Goal: Find specific page/section: Find specific page/section

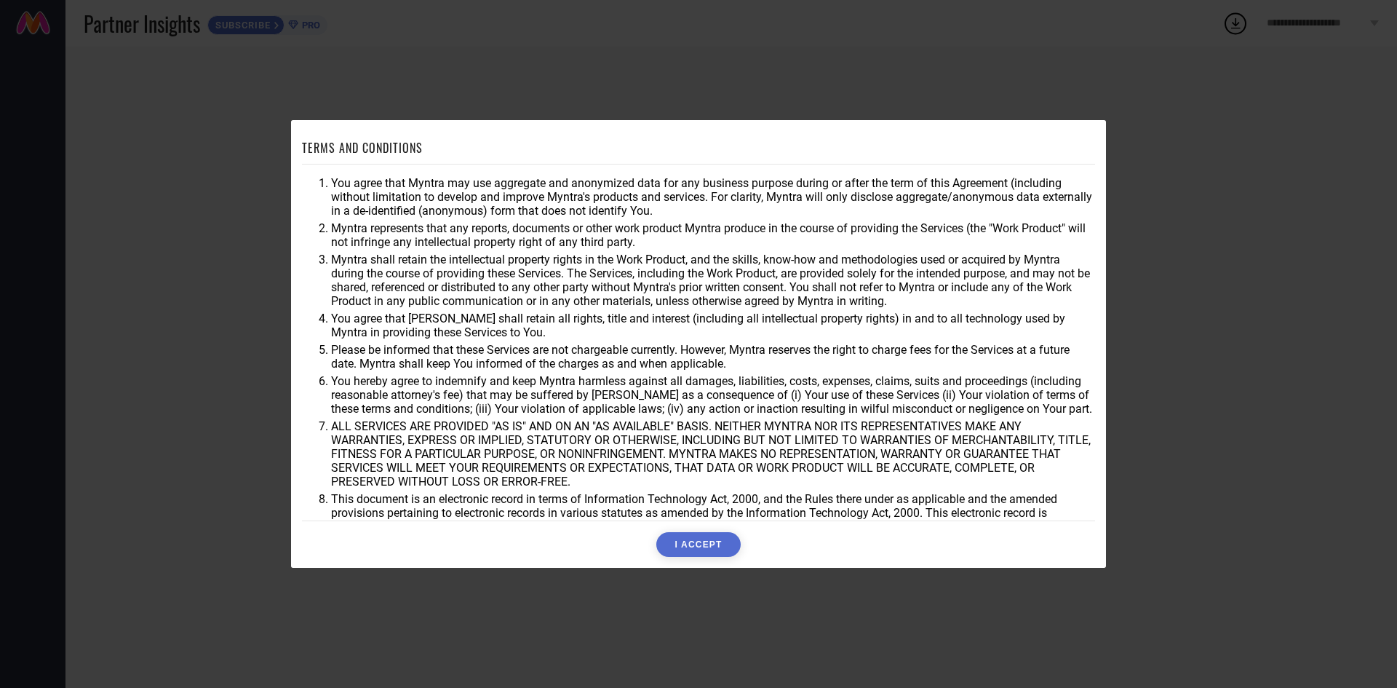
click at [723, 551] on button "I ACCEPT" at bounding box center [698, 544] width 84 height 25
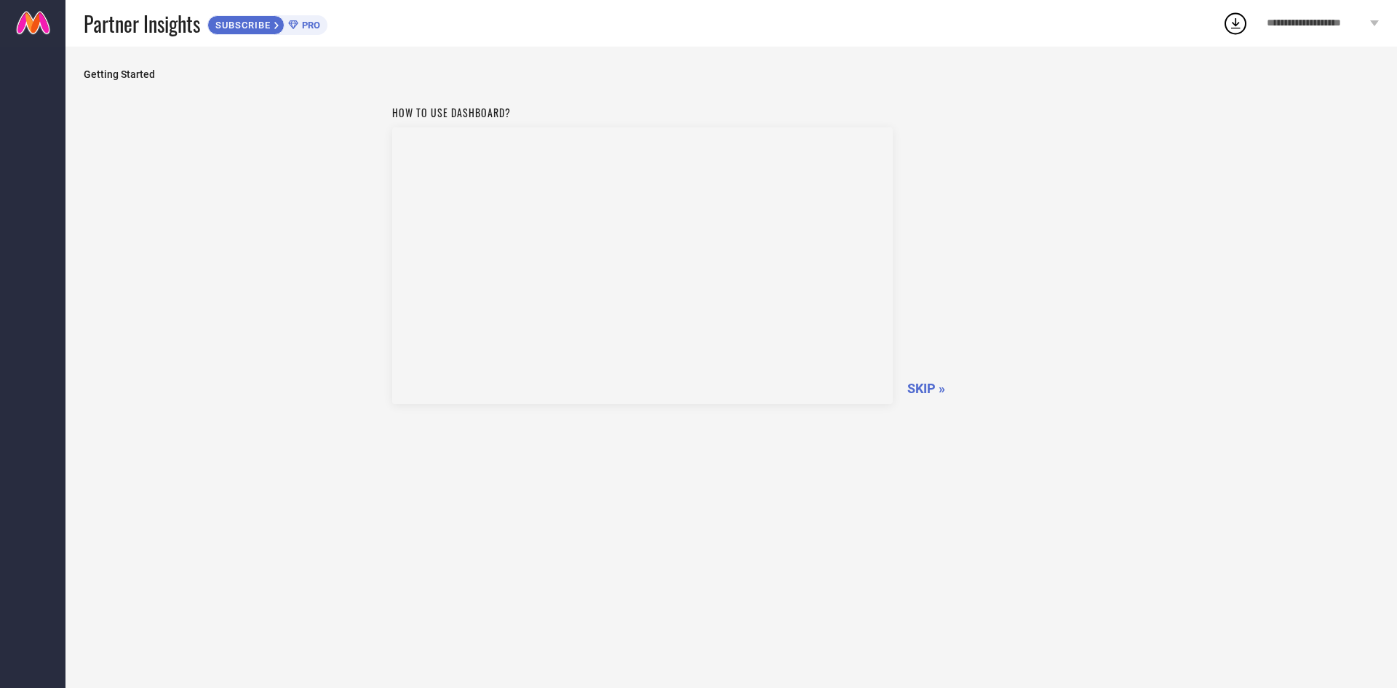
click at [926, 393] on span "SKIP »" at bounding box center [926, 388] width 38 height 15
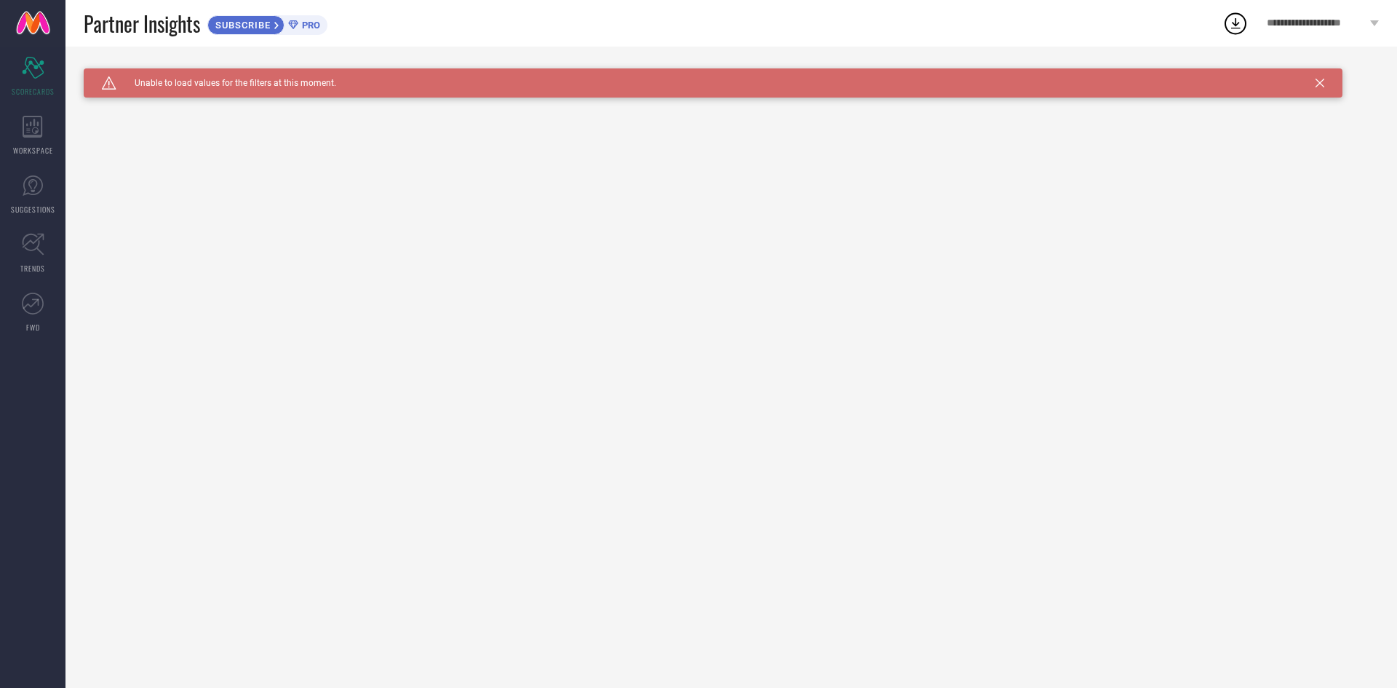
click at [1323, 89] on div "Caution Created with Sketch. Unable to load values for the filters at this mome…" at bounding box center [713, 82] width 1259 height 29
click at [1317, 90] on div "Caution Created with Sketch. Unable to load values for the filters at this mome…" at bounding box center [713, 82] width 1259 height 29
click at [1322, 85] on icon at bounding box center [1320, 83] width 9 height 9
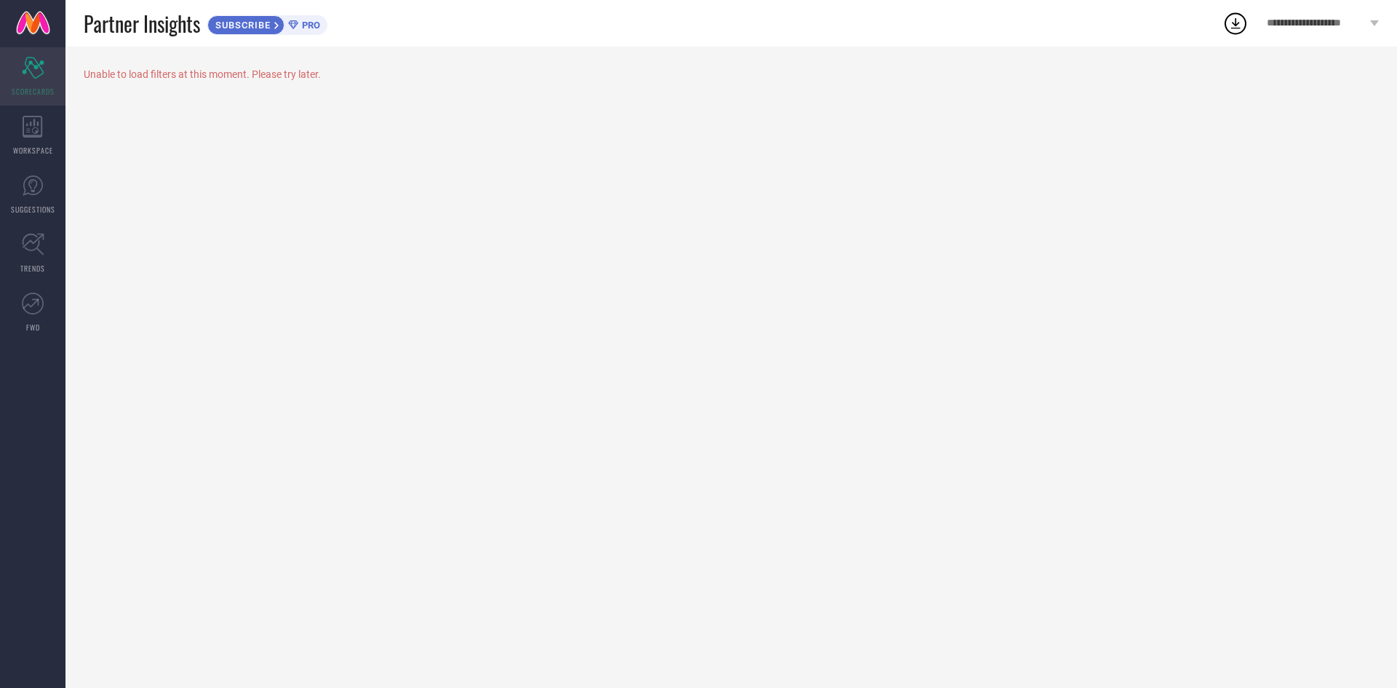
click at [26, 78] on icon "Scorecard" at bounding box center [33, 68] width 23 height 22
